Goal: Task Accomplishment & Management: Manage account settings

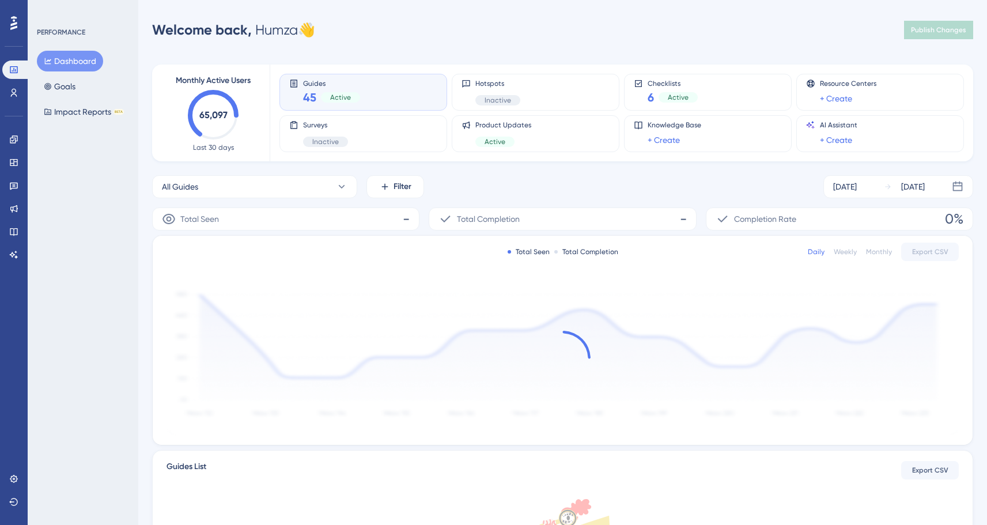
click at [6, 463] on div "Performance Users Engagement Widgets Feedback Product Updates Knowledge Base AI…" at bounding box center [14, 262] width 28 height 525
click at [9, 475] on icon at bounding box center [13, 478] width 9 height 9
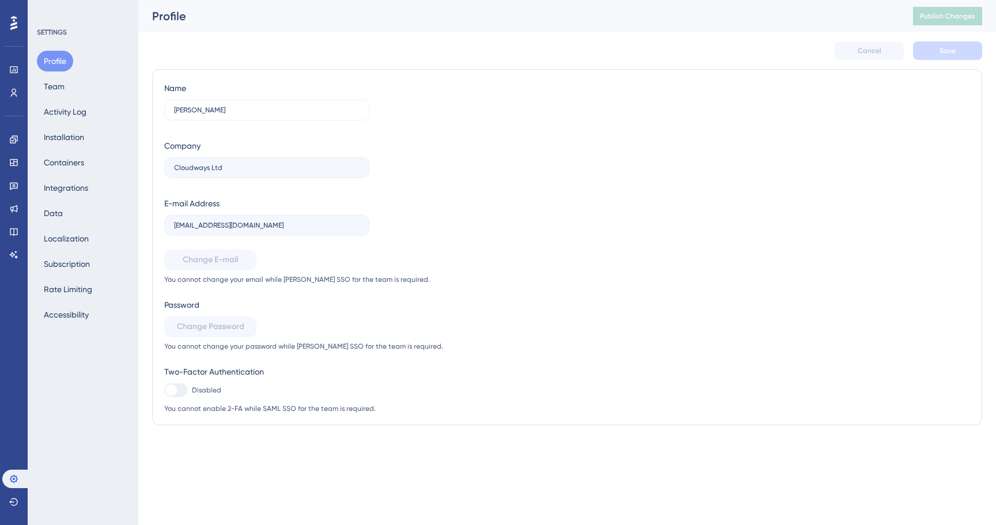
click at [85, 127] on div "Profile Team Activity Log Installation Containers Integrations Data Localizatio…" at bounding box center [83, 188] width 93 height 274
click at [81, 113] on button "Activity Log" at bounding box center [65, 111] width 56 height 21
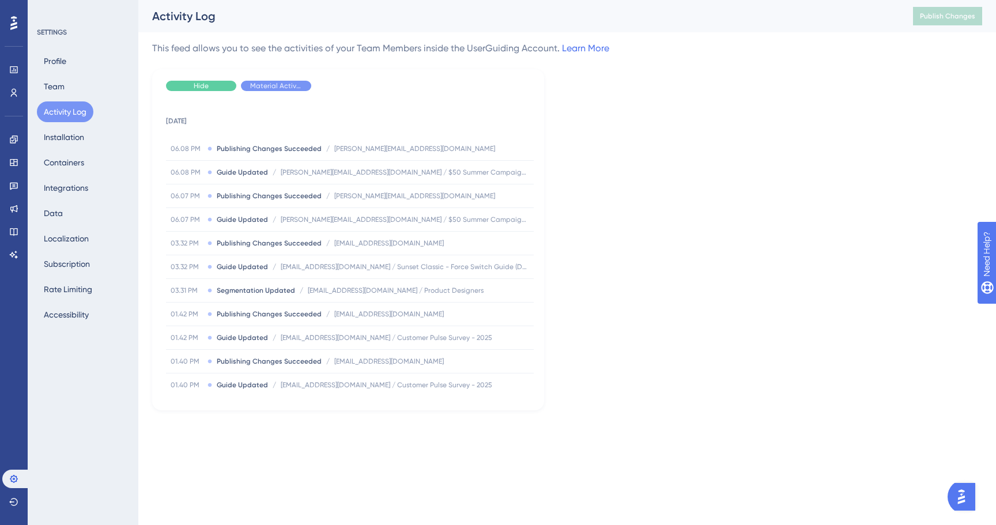
click at [210, 89] on div "Hide" at bounding box center [201, 86] width 70 height 10
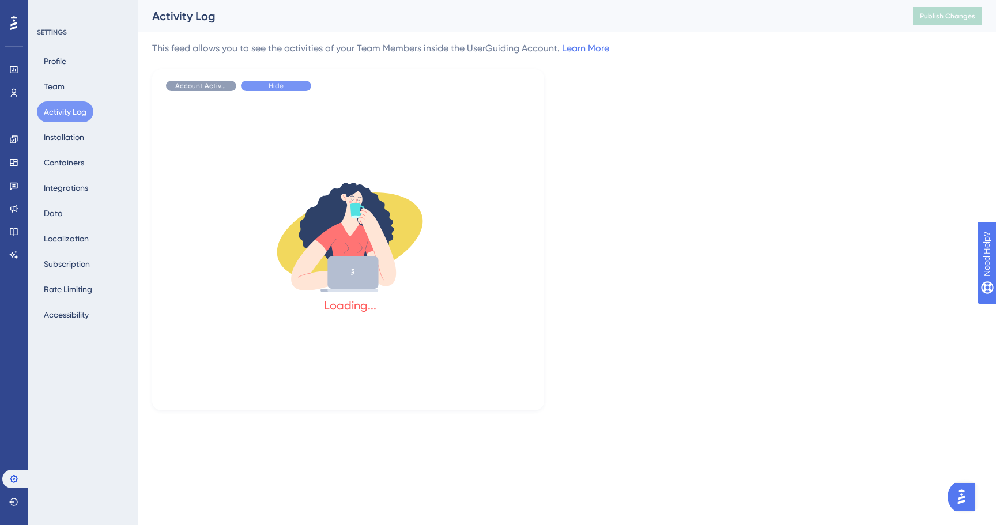
click at [286, 88] on div "Hide" at bounding box center [276, 86] width 70 height 10
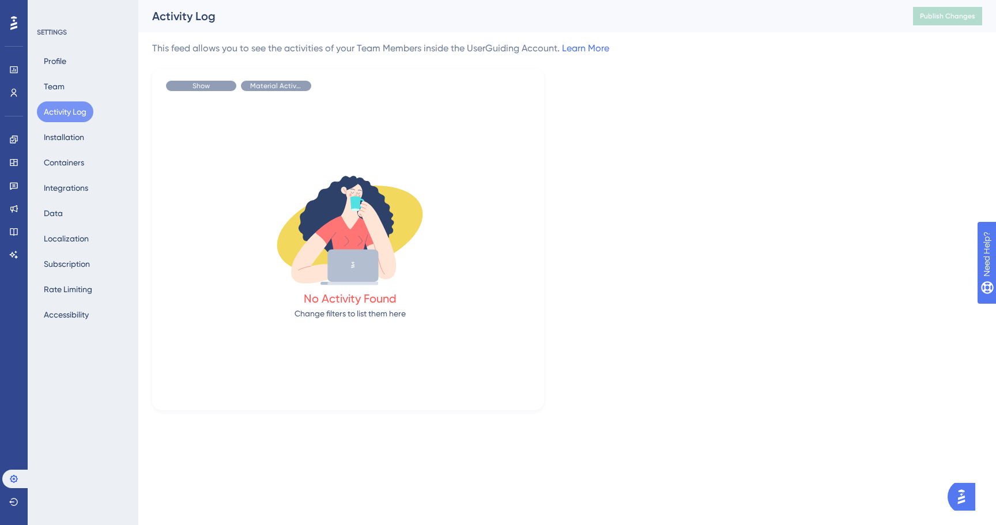
click at [214, 86] on div "Show" at bounding box center [201, 86] width 70 height 10
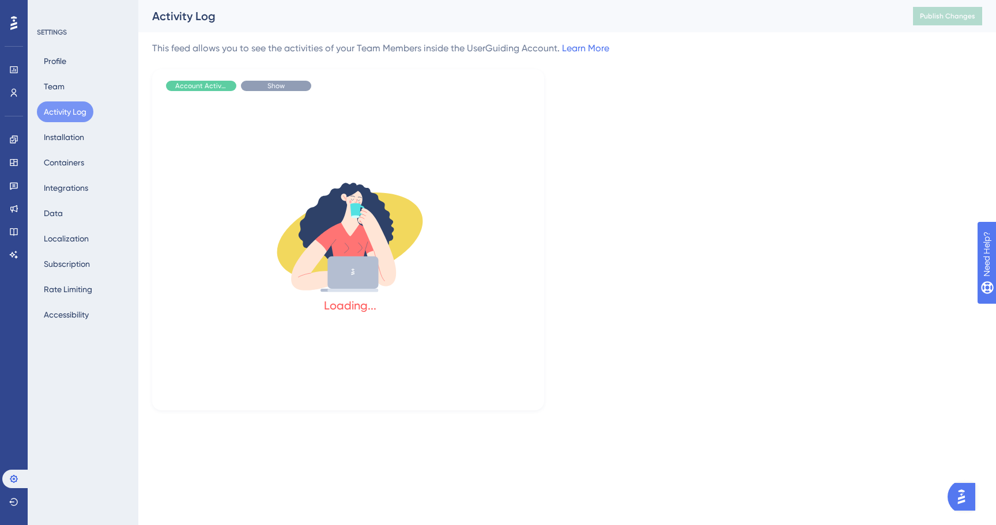
click at [267, 88] on span "Show" at bounding box center [275, 85] width 17 height 9
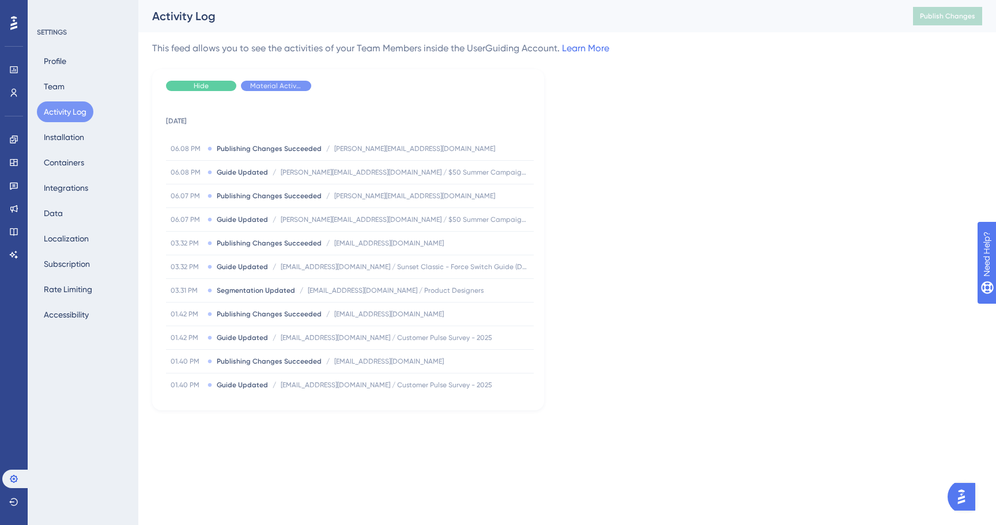
click at [199, 84] on span "Hide" at bounding box center [201, 85] width 15 height 9
click at [199, 84] on span "Show" at bounding box center [200, 85] width 17 height 9
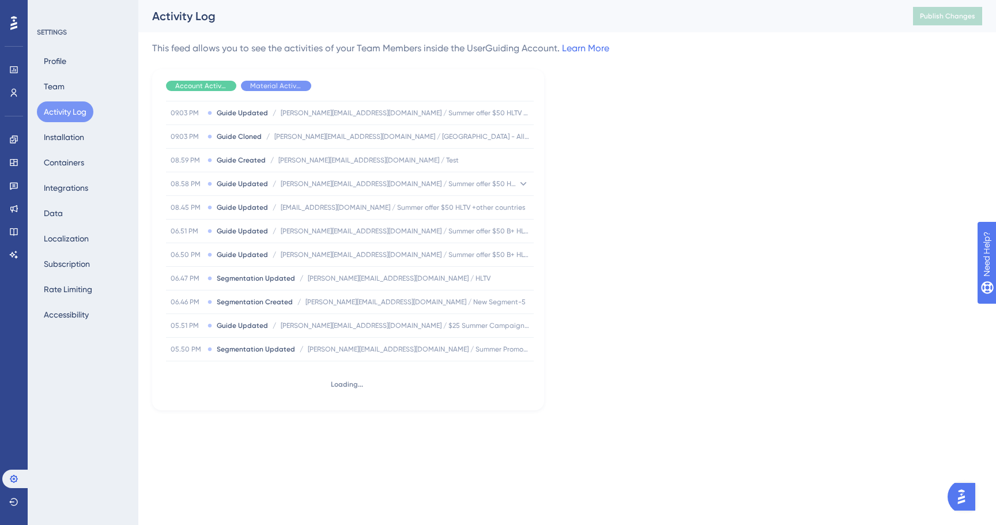
scroll to position [5148, 0]
